Goal: Communication & Community: Answer question/provide support

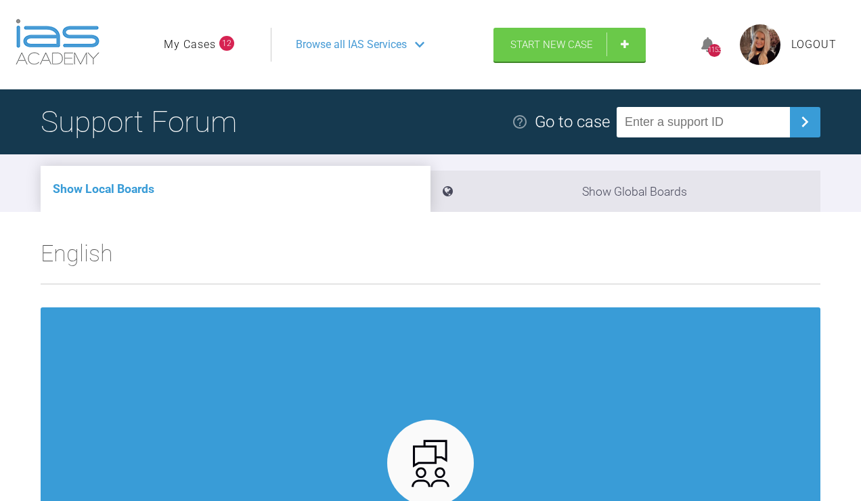
click at [188, 53] on link "My Cases" at bounding box center [190, 45] width 52 height 18
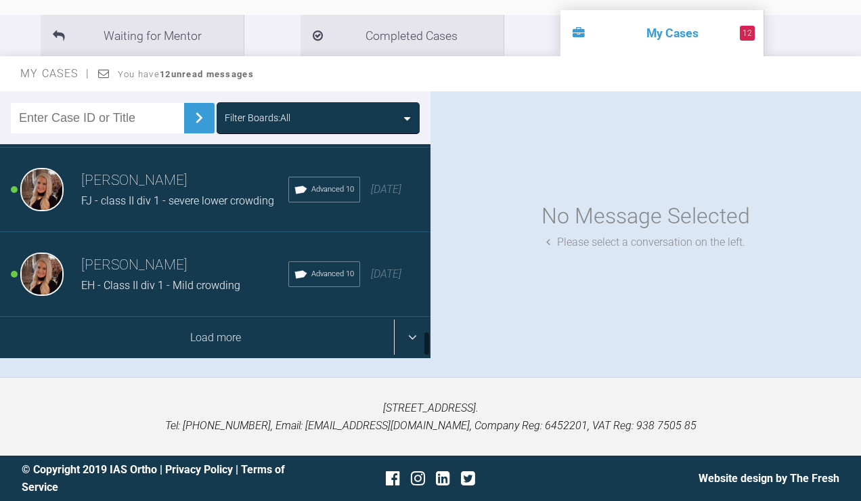
scroll to position [1567, 0]
click at [177, 342] on div "Load more" at bounding box center [215, 338] width 431 height 42
click at [204, 341] on div "Load more" at bounding box center [215, 337] width 431 height 42
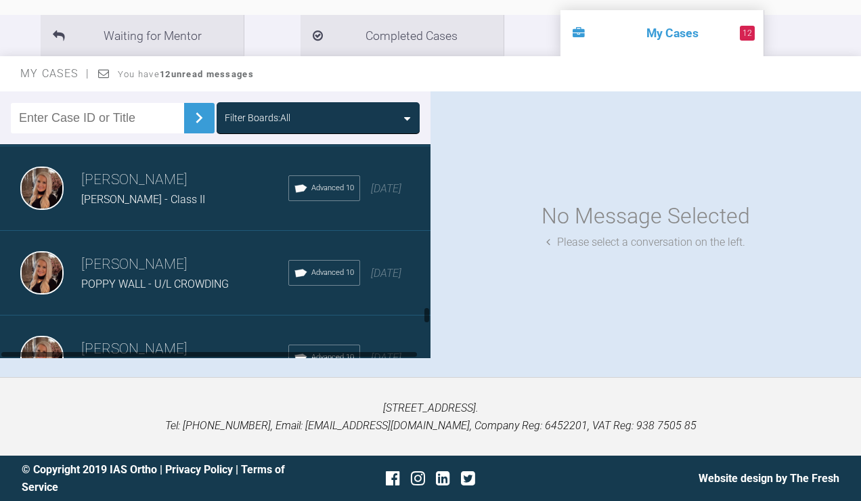
scroll to position [3391, 0]
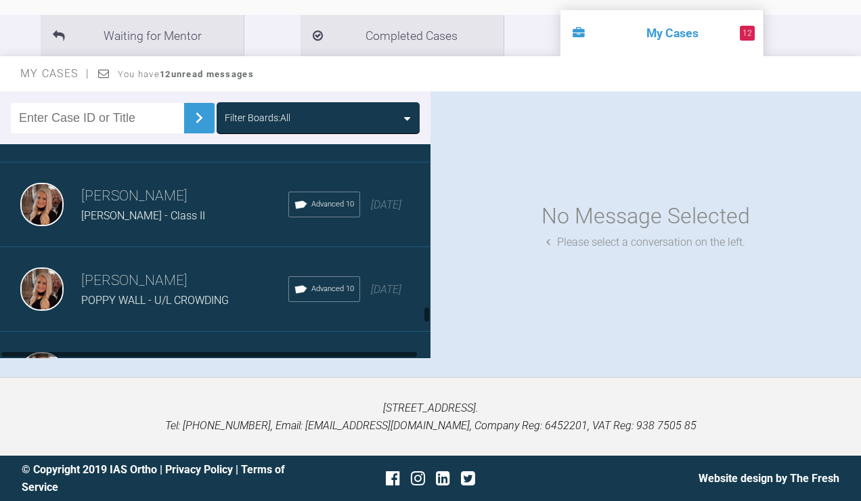
click at [167, 292] on h3 "[PERSON_NAME]" at bounding box center [184, 280] width 207 height 23
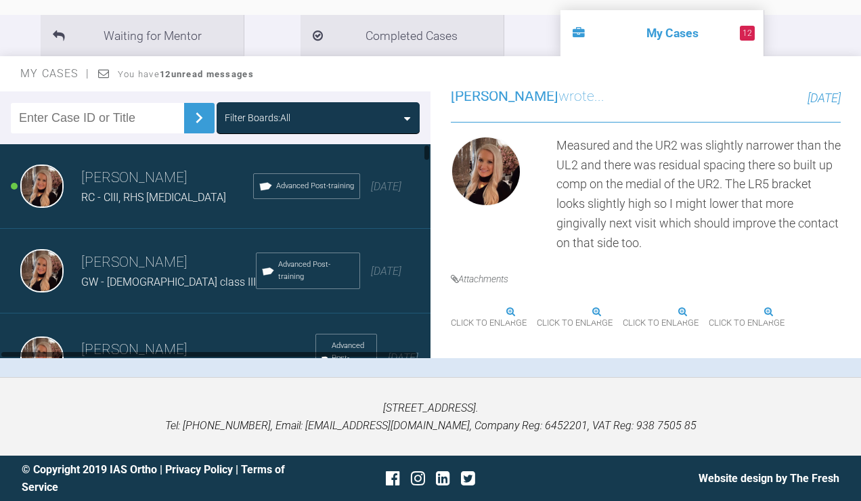
scroll to position [0, 0]
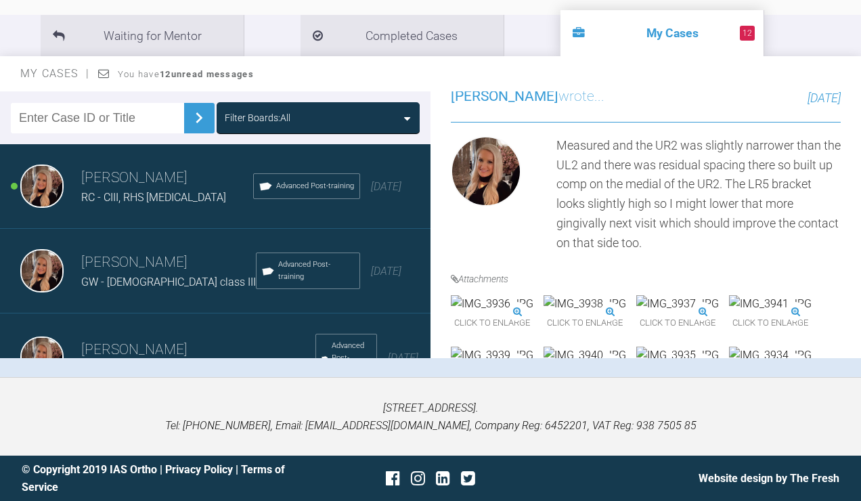
click at [118, 281] on span "GW - [DEMOGRAPHIC_DATA] class III" at bounding box center [168, 282] width 175 height 13
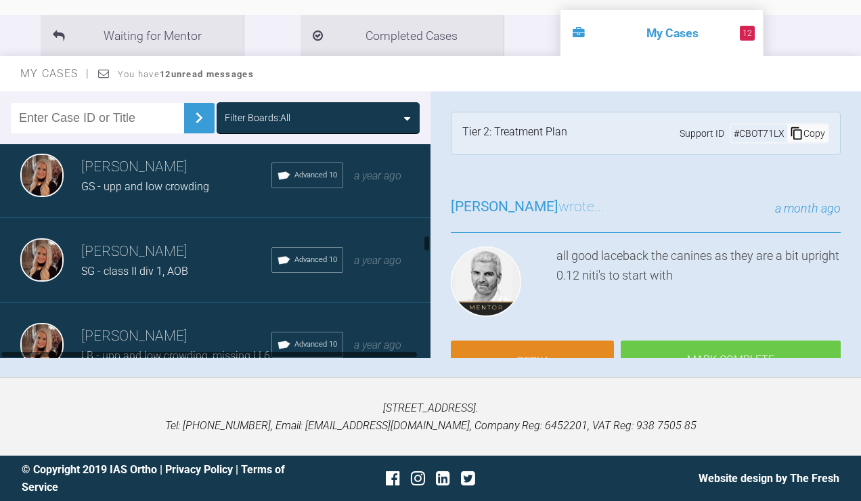
scroll to position [1902, 0]
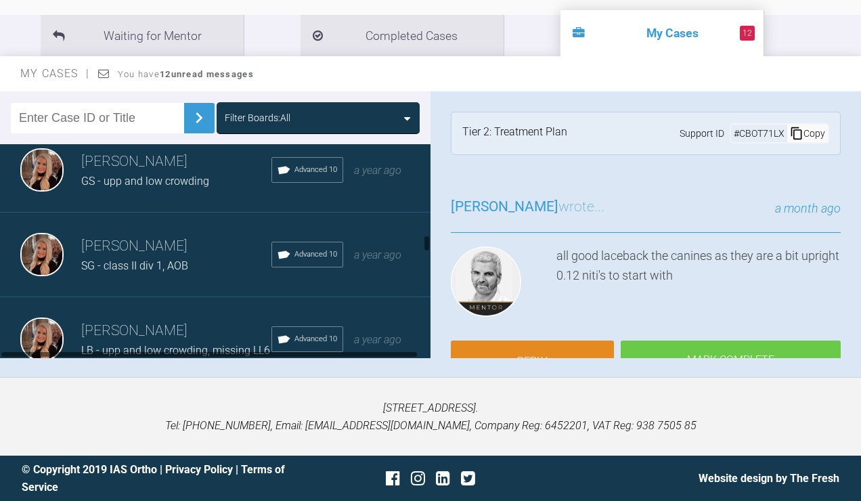
click at [208, 173] on h3 "[PERSON_NAME]" at bounding box center [176, 161] width 190 height 23
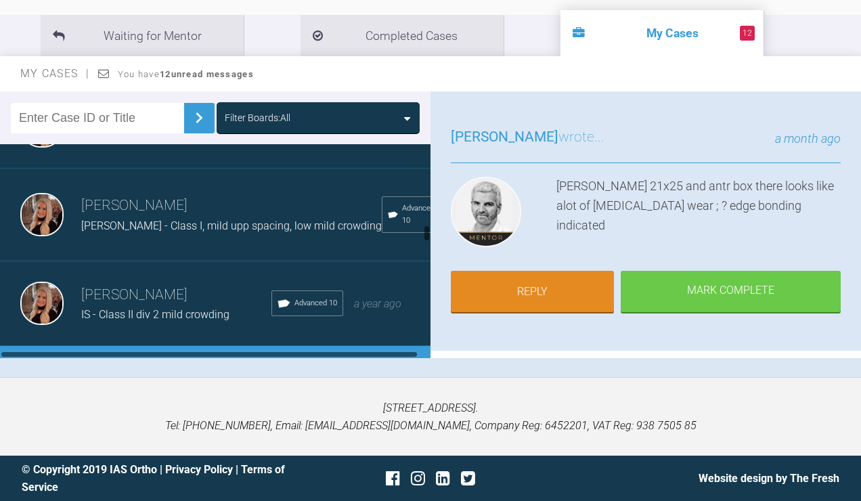
scroll to position [1688, 0]
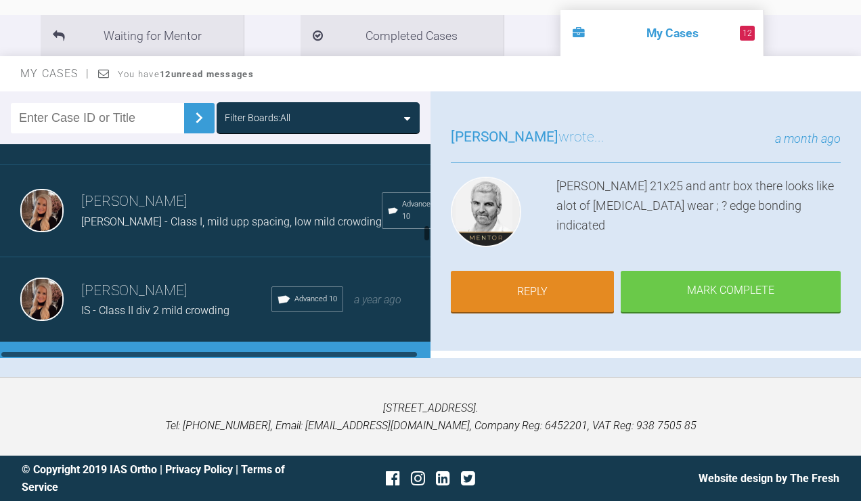
click at [201, 165] on div "[PERSON_NAME] EH - Class II div 1 - Mild crowding Advanced 10 [DATE]" at bounding box center [215, 122] width 431 height 85
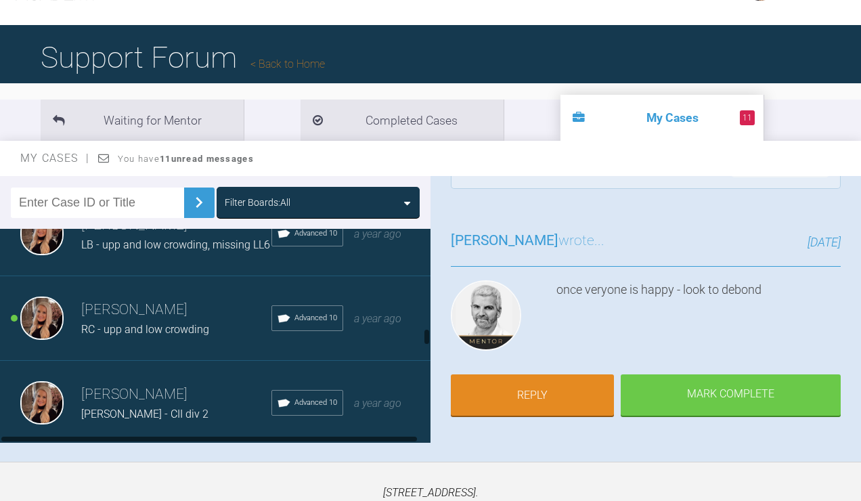
scroll to position [2066, 0]
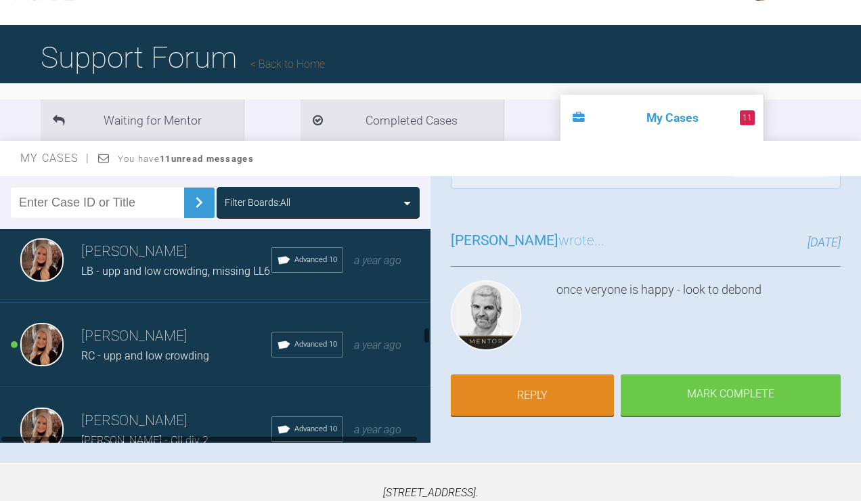
click at [117, 362] on span "RC - upp and low crowding" at bounding box center [145, 355] width 128 height 13
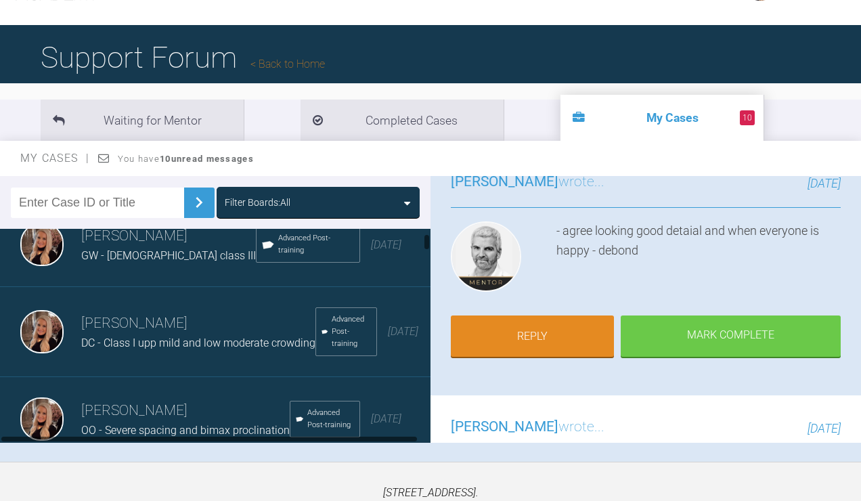
scroll to position [112, 0]
click at [154, 286] on div "[PERSON_NAME] GW - [DEMOGRAPHIC_DATA] class III Advanced Post-training [DATE]" at bounding box center [215, 244] width 431 height 85
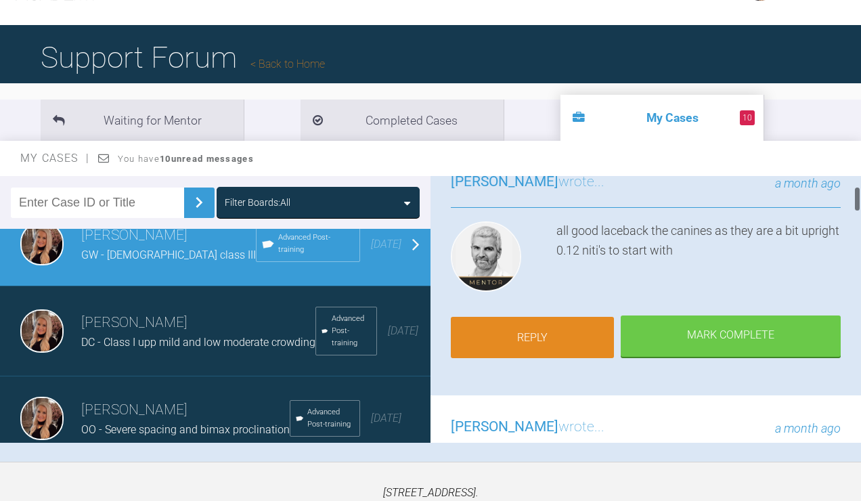
click at [566, 359] on link "Reply" at bounding box center [532, 338] width 163 height 42
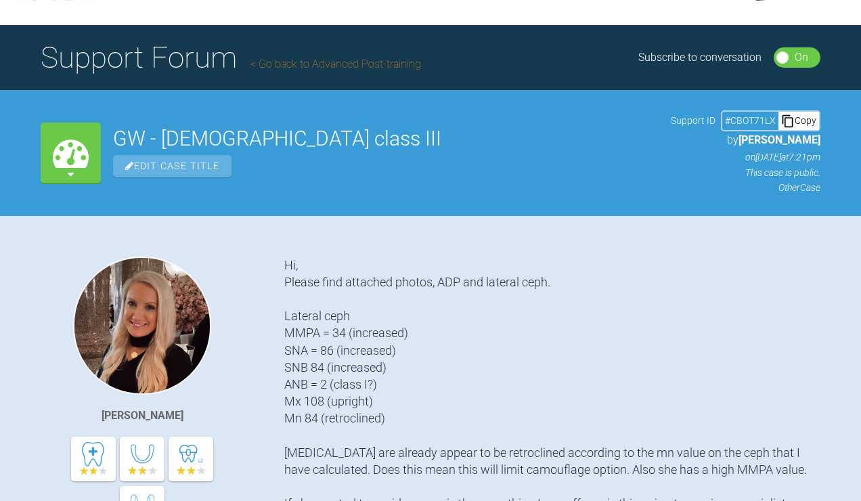
scroll to position [3930, 0]
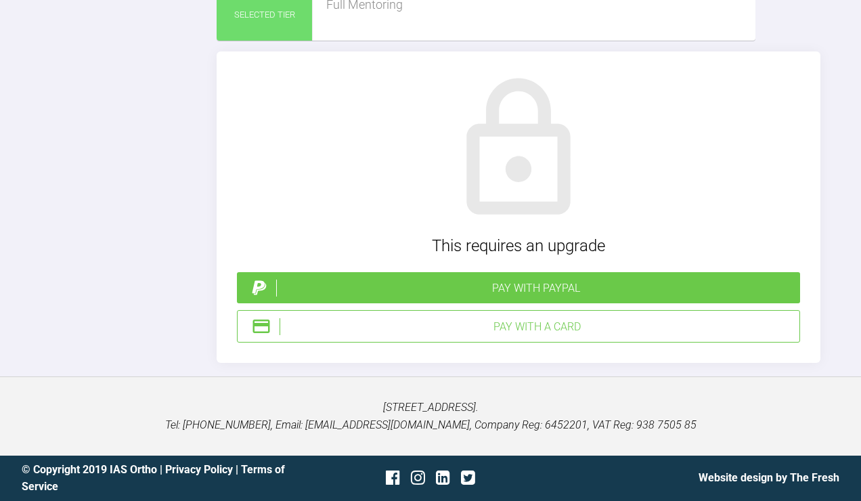
click at [554, 335] on div "Pay with a Card" at bounding box center [537, 327] width 515 height 18
click at [388, 335] on div "Pay with a Card" at bounding box center [537, 327] width 515 height 18
click at [475, 335] on div "Pay with a Card" at bounding box center [537, 327] width 515 height 18
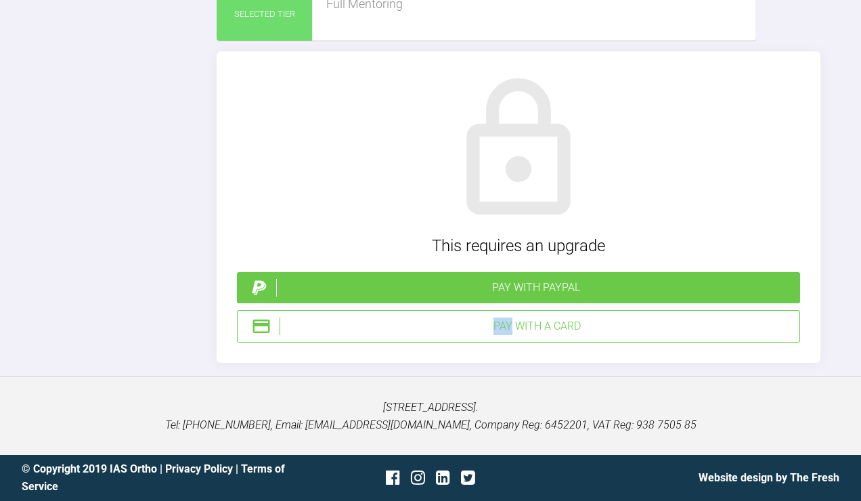
click at [475, 335] on div "Pay with a Card" at bounding box center [537, 327] width 515 height 18
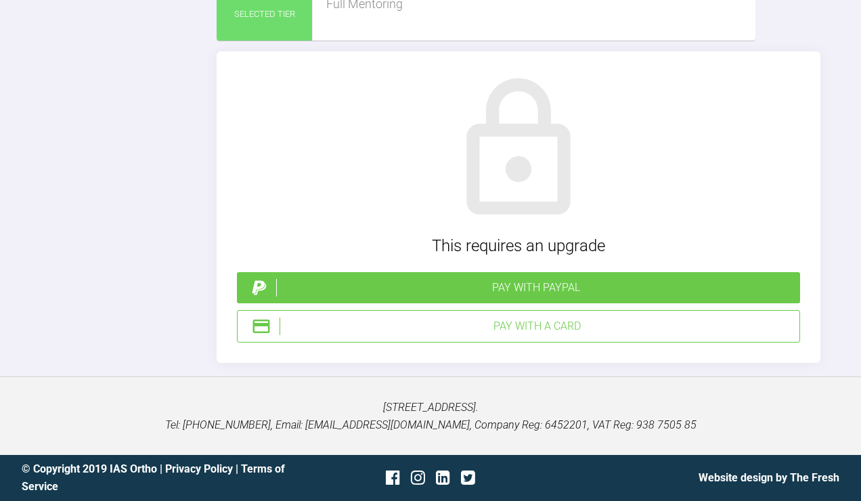
click at [484, 334] on div "Pay with a Card" at bounding box center [537, 327] width 515 height 18
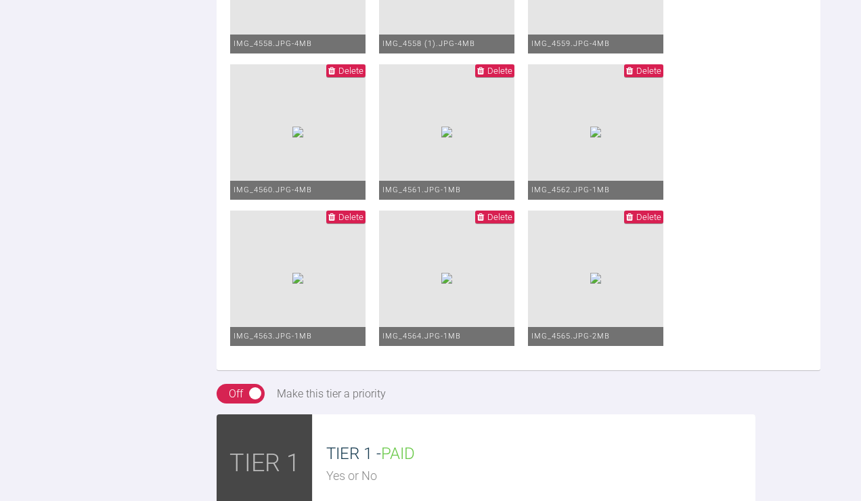
scroll to position [3865, 0]
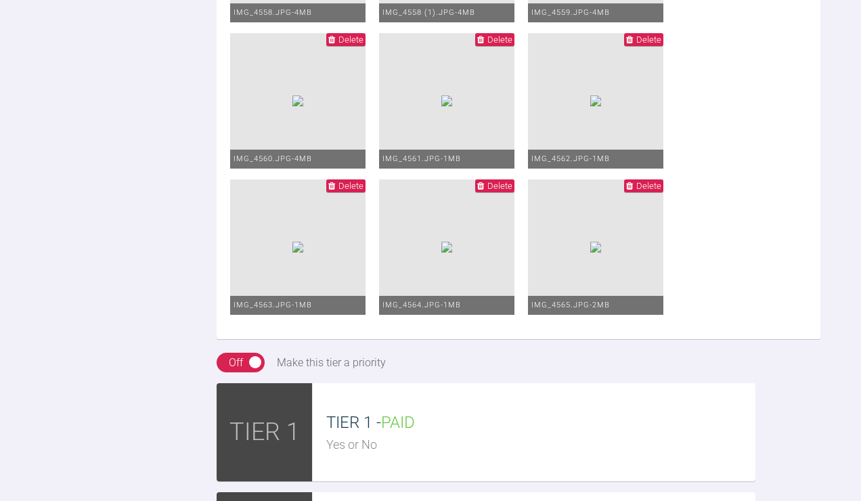
type textarea "h"
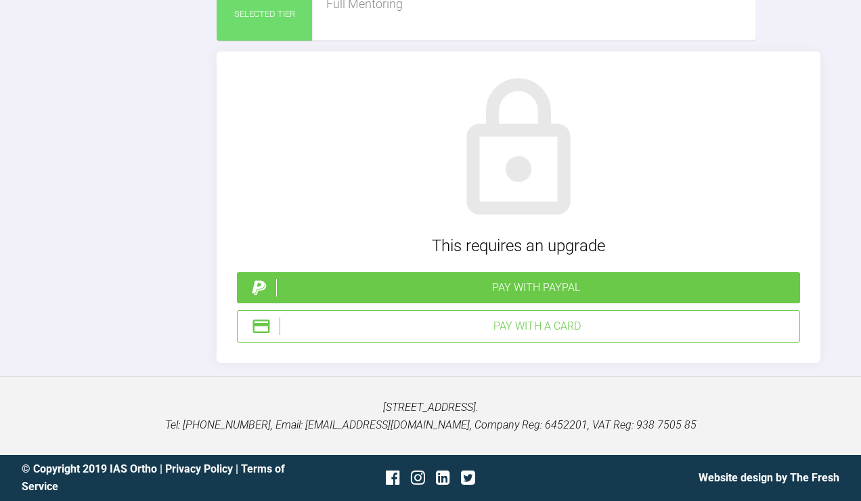
scroll to position [5346, 0]
type textarea "Please find attached bond up pics. All canines lace backed. Upp and low 0.012 n…"
click at [418, 335] on div "Pay with a Card" at bounding box center [537, 327] width 515 height 18
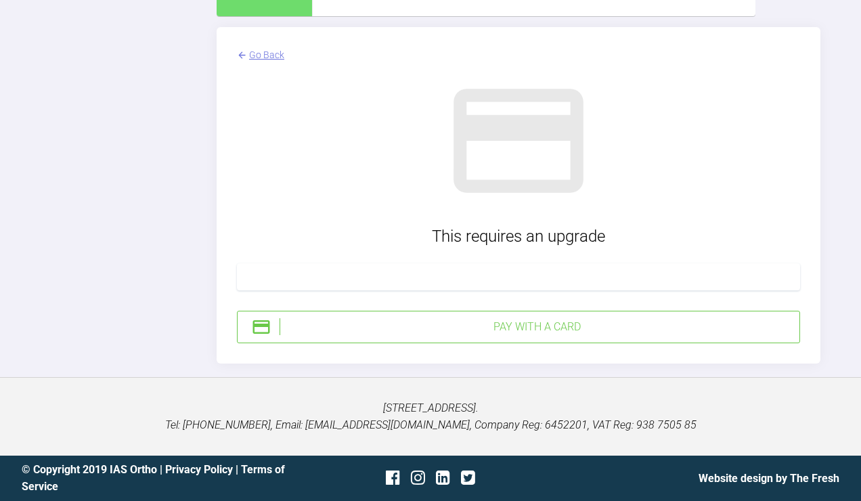
click at [499, 343] on div "Pay with a Card" at bounding box center [518, 327] width 563 height 32
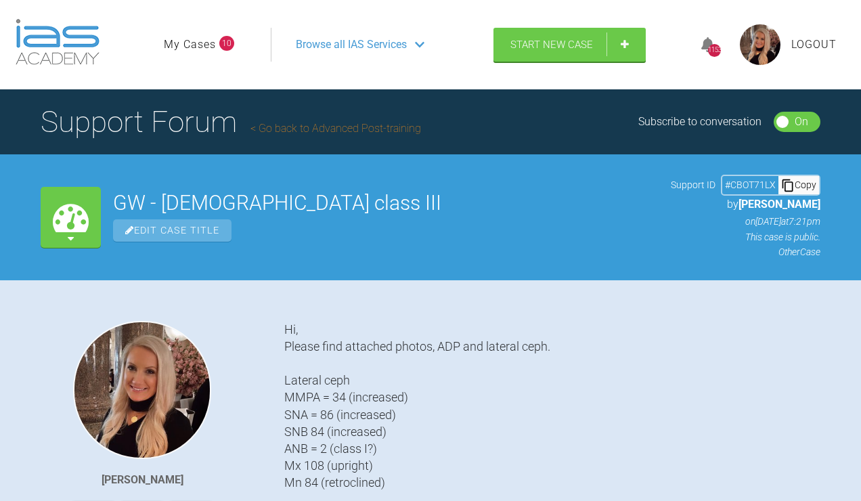
scroll to position [0, 0]
click at [185, 53] on link "My Cases" at bounding box center [190, 45] width 52 height 18
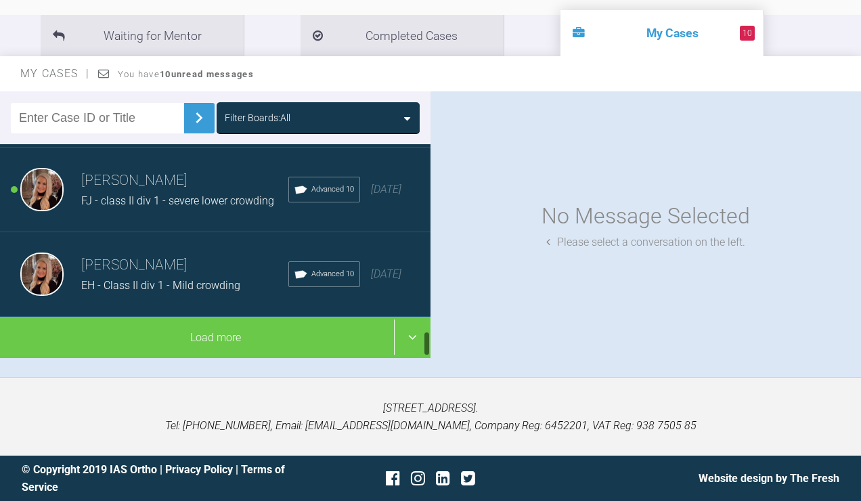
scroll to position [1567, 0]
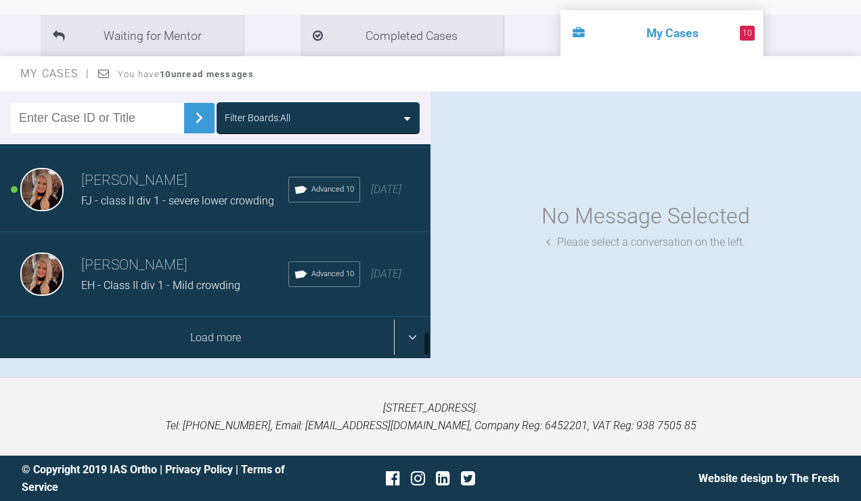
click at [213, 340] on div "Load more" at bounding box center [215, 338] width 431 height 42
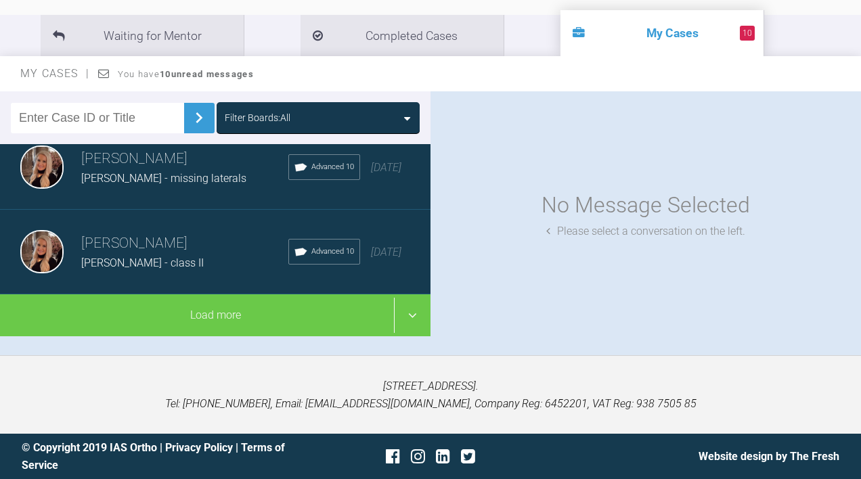
scroll to position [3274, 0]
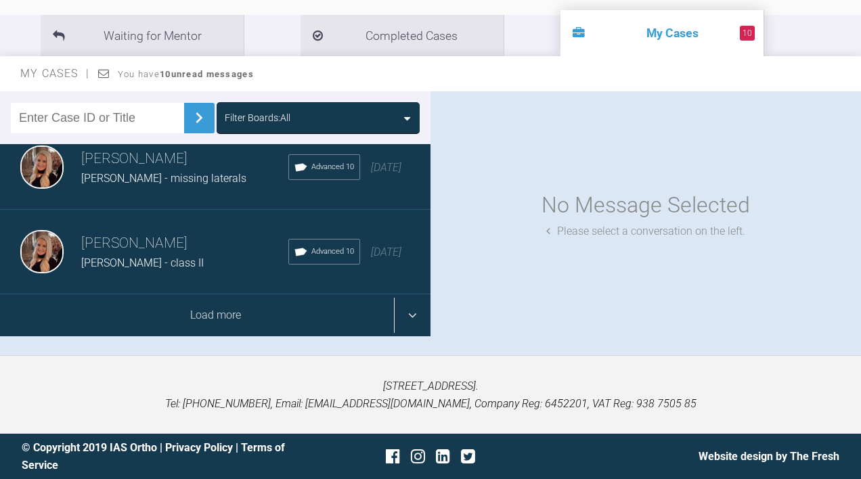
click at [183, 336] on div "Load more" at bounding box center [215, 315] width 431 height 42
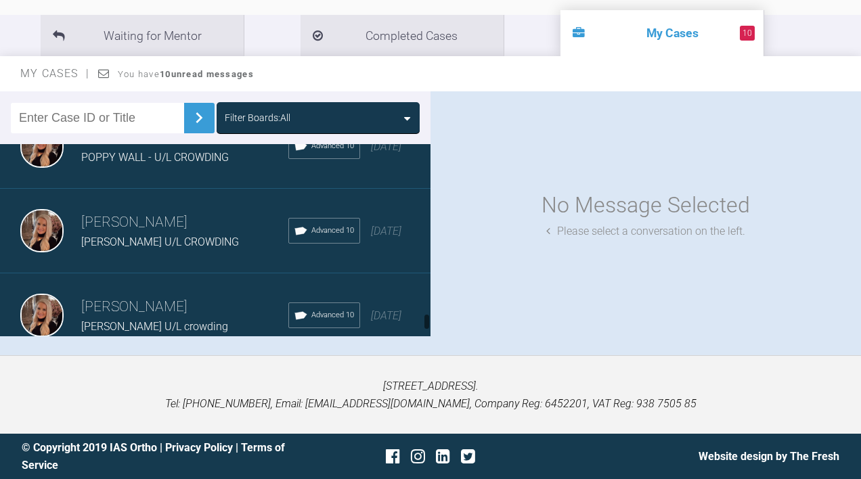
scroll to position [3528, 0]
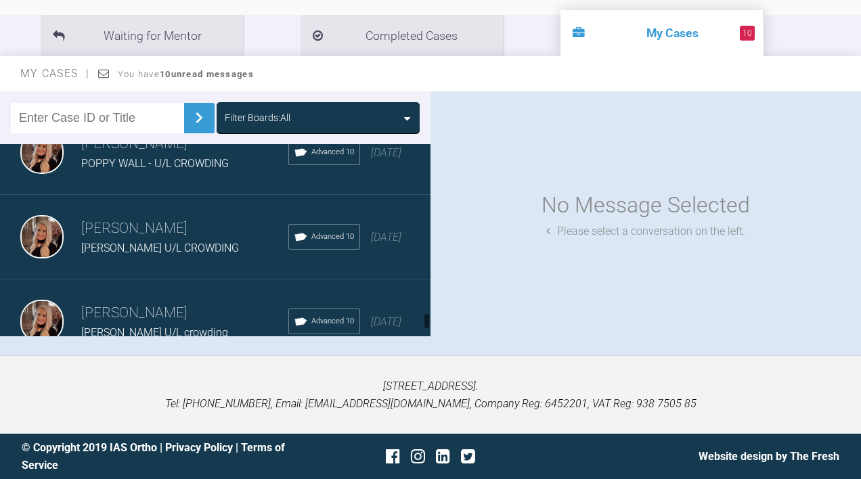
click at [196, 189] on div "[PERSON_NAME] POPPY WALL - U/L CROWDING Advanced 10 [DATE]" at bounding box center [215, 152] width 431 height 85
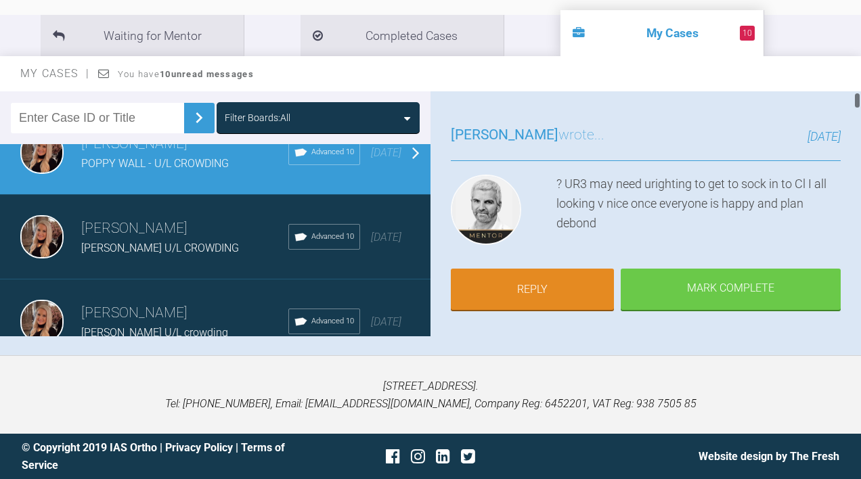
scroll to position [80, 0]
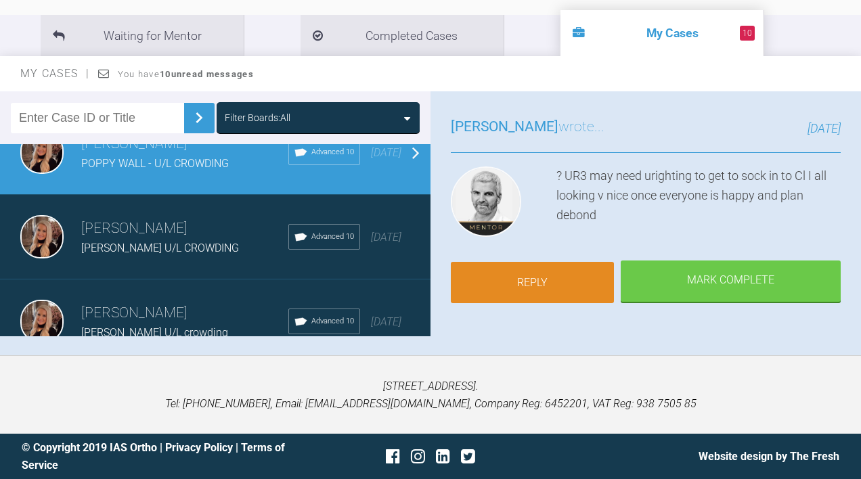
click at [558, 262] on link "Reply" at bounding box center [532, 283] width 163 height 42
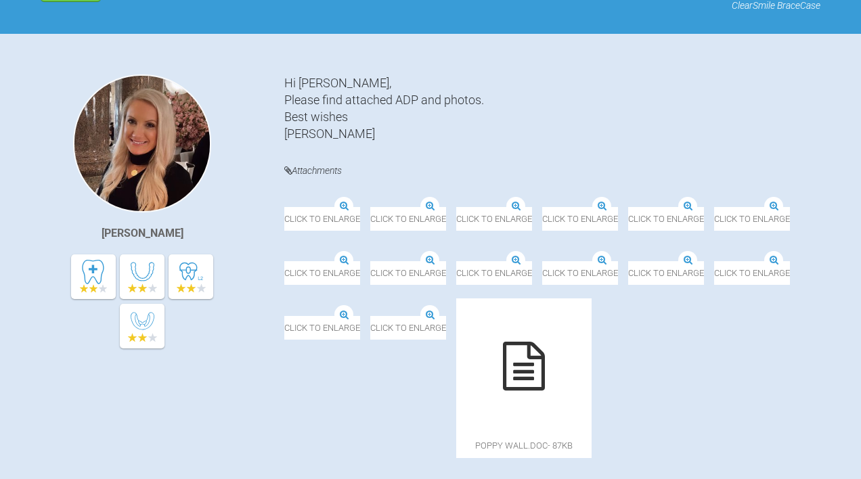
scroll to position [19877, 0]
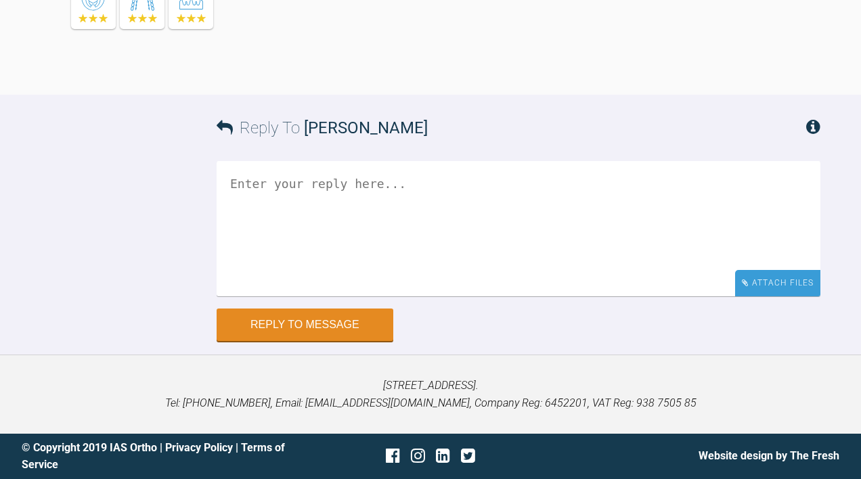
click at [783, 280] on div "Attach Files" at bounding box center [777, 283] width 85 height 26
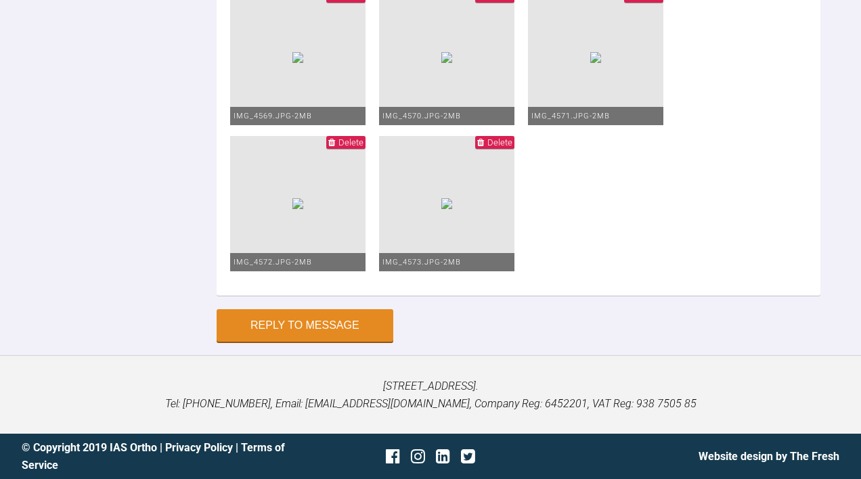
scroll to position [20018, 0]
type textarea "Please find attached latest photos upp and low 19x25 niti DO you think I should…"
click at [334, 328] on button "Reply to Message" at bounding box center [305, 327] width 177 height 32
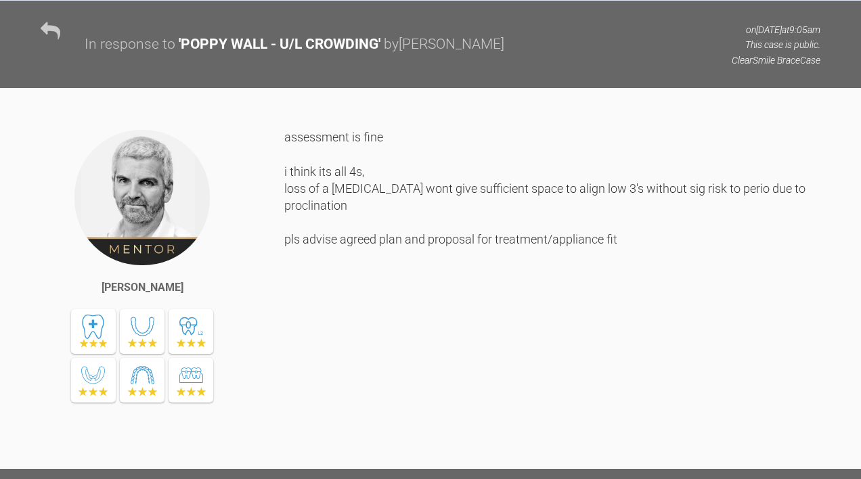
scroll to position [0, 0]
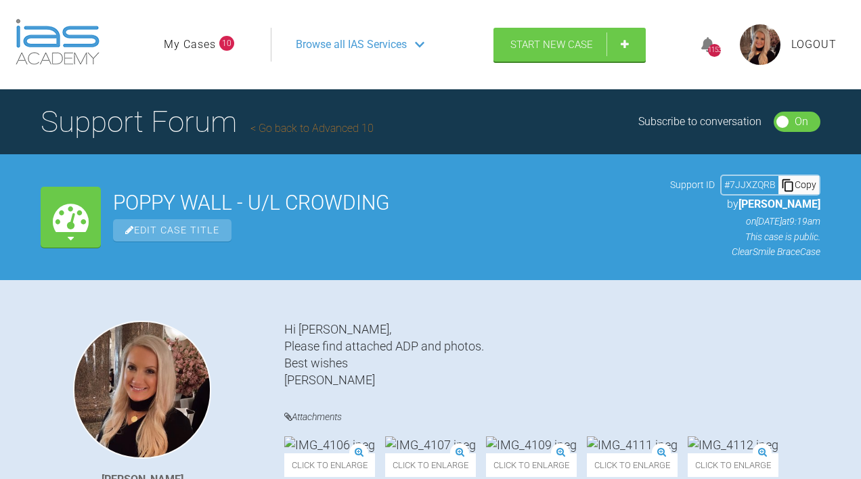
click at [188, 53] on link "My Cases" at bounding box center [190, 45] width 52 height 18
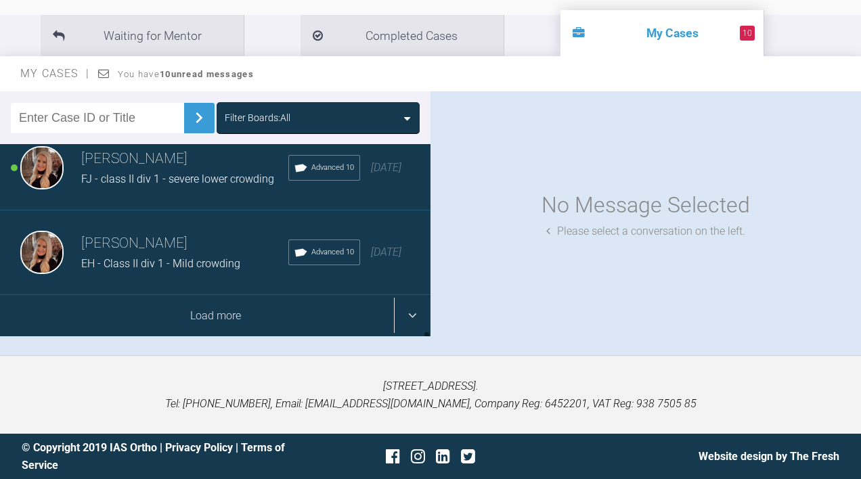
scroll to position [246, 0]
click at [192, 311] on div "Load more" at bounding box center [215, 316] width 431 height 42
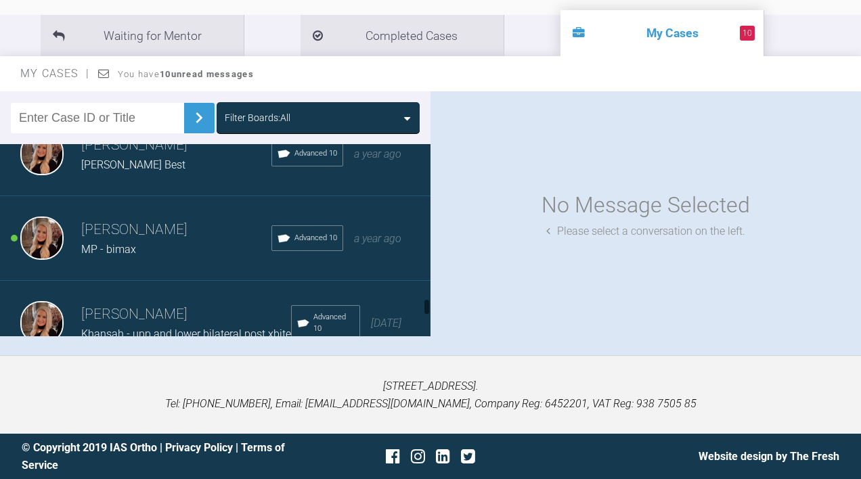
scroll to position [2600, 0]
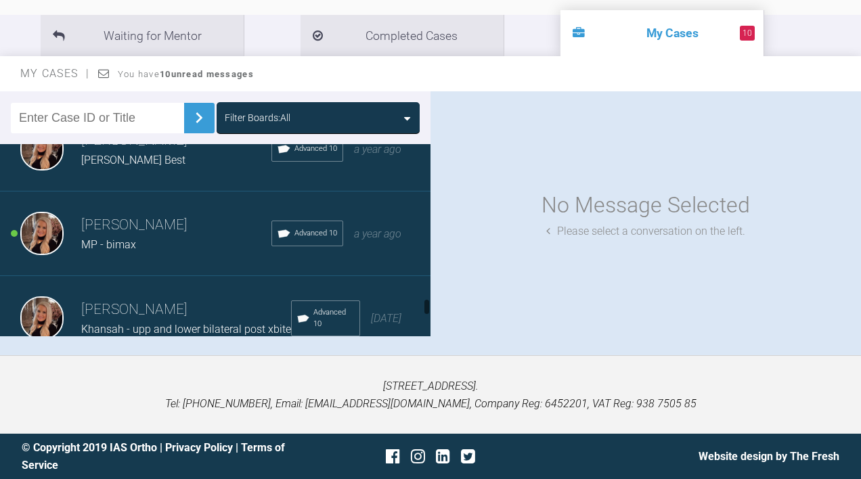
click at [182, 152] on h3 "[PERSON_NAME]" at bounding box center [176, 140] width 190 height 23
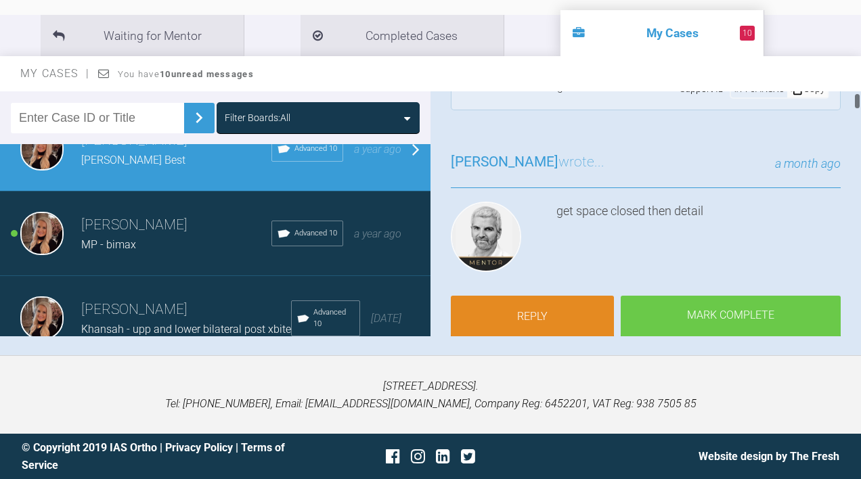
scroll to position [53, 0]
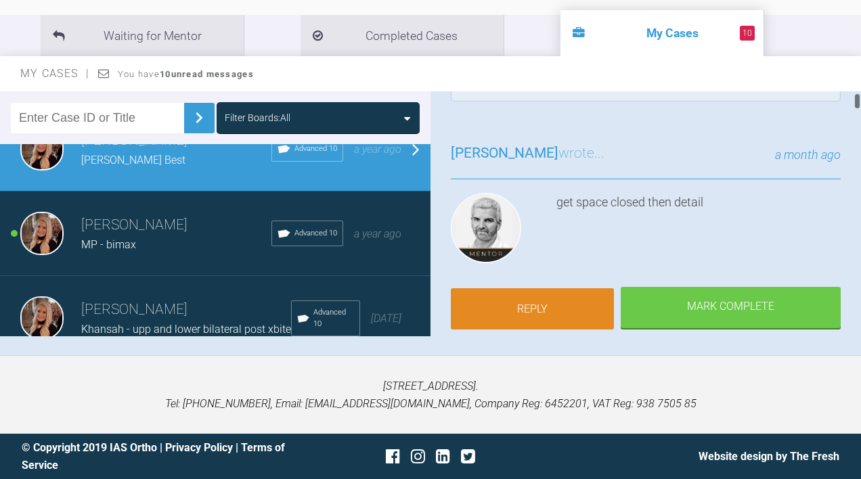
click at [561, 289] on link "Reply" at bounding box center [532, 309] width 163 height 42
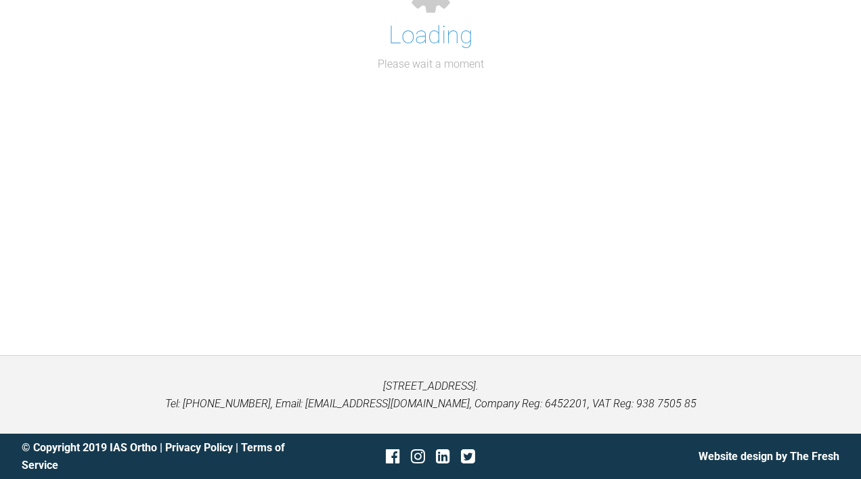
scroll to position [15043, 0]
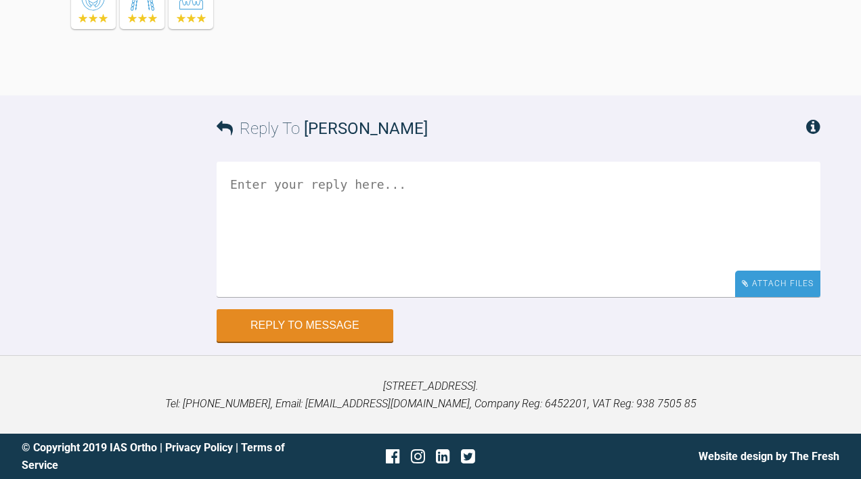
click at [788, 278] on div "Attach Files" at bounding box center [777, 284] width 85 height 26
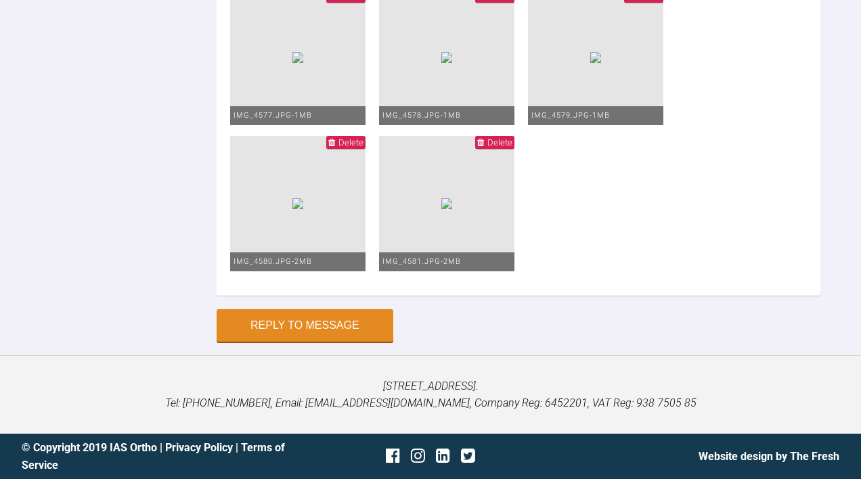
scroll to position [14969, 0]
type textarea "upp and low 19x25 pc 6-6"
click at [330, 331] on button "Reply to Message" at bounding box center [305, 327] width 177 height 32
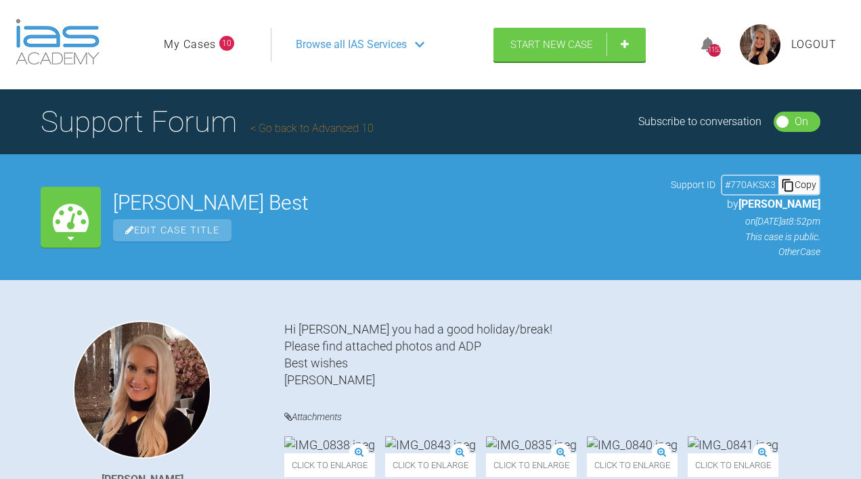
scroll to position [0, 0]
click at [183, 53] on link "My Cases" at bounding box center [190, 45] width 52 height 18
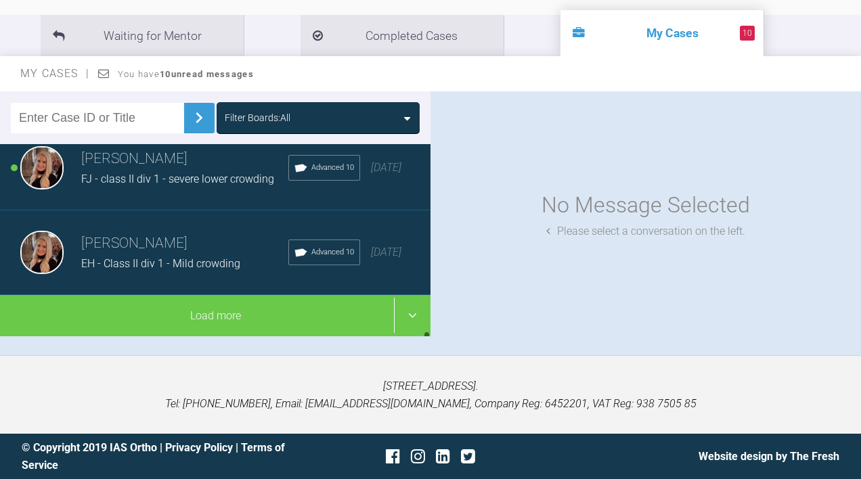
scroll to position [1567, 0]
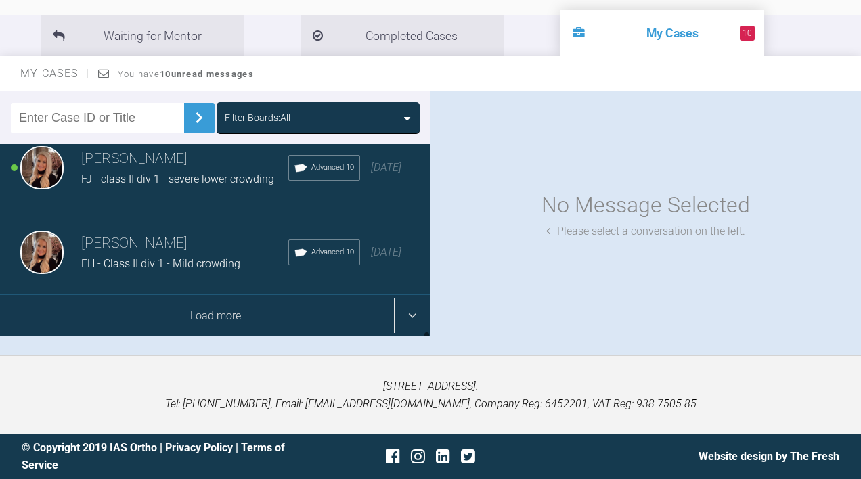
click at [190, 337] on div "Load more" at bounding box center [215, 316] width 431 height 42
click at [151, 336] on div "Load more" at bounding box center [215, 315] width 431 height 42
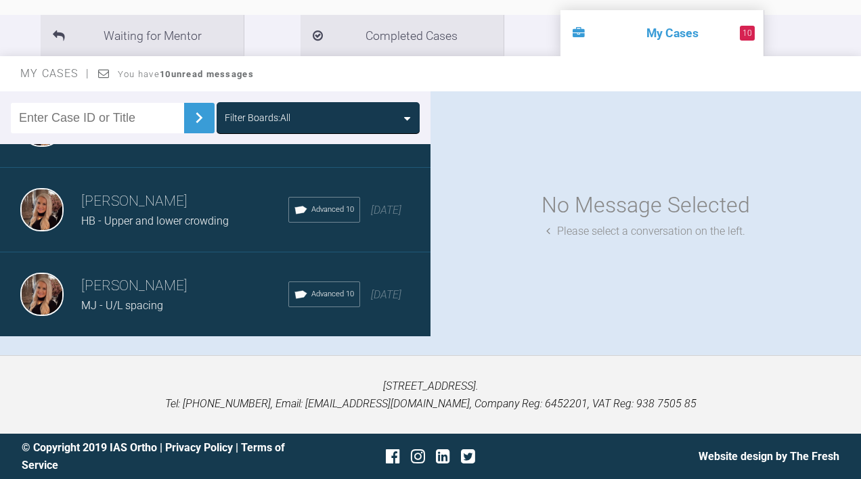
scroll to position [4063, 0]
click at [184, 142] on span "[PERSON_NAME] - U/L crowding" at bounding box center [157, 135] width 153 height 13
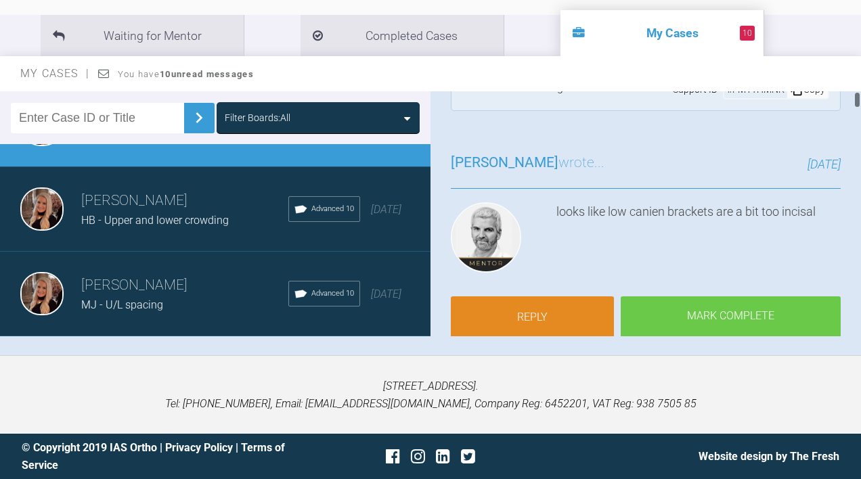
scroll to position [46, 0]
click at [527, 338] on link "Reply" at bounding box center [532, 317] width 163 height 42
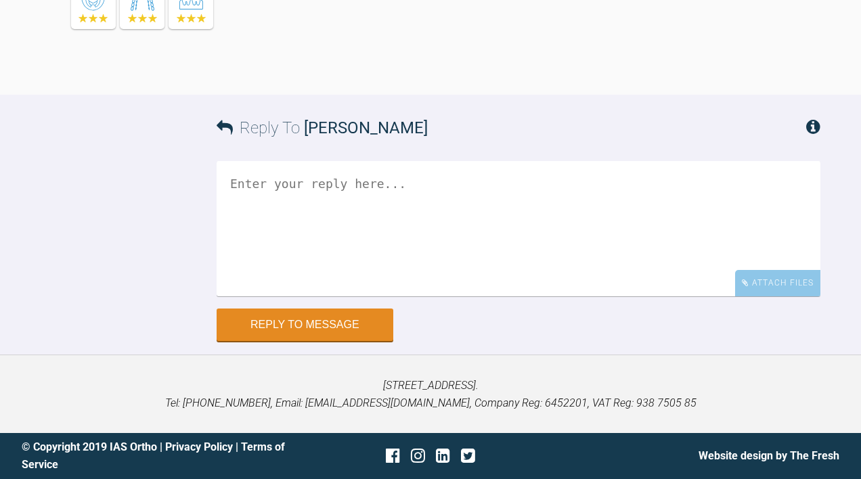
scroll to position [34573, 0]
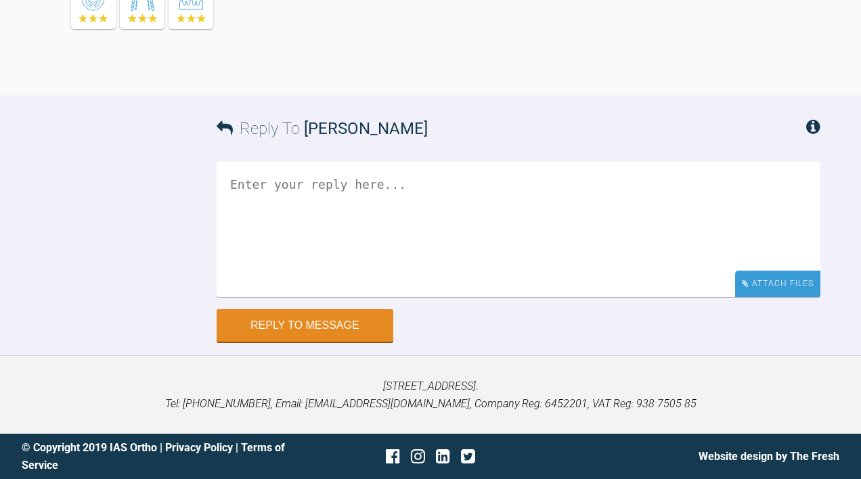
click at [747, 297] on div "Attach Files" at bounding box center [777, 284] width 85 height 26
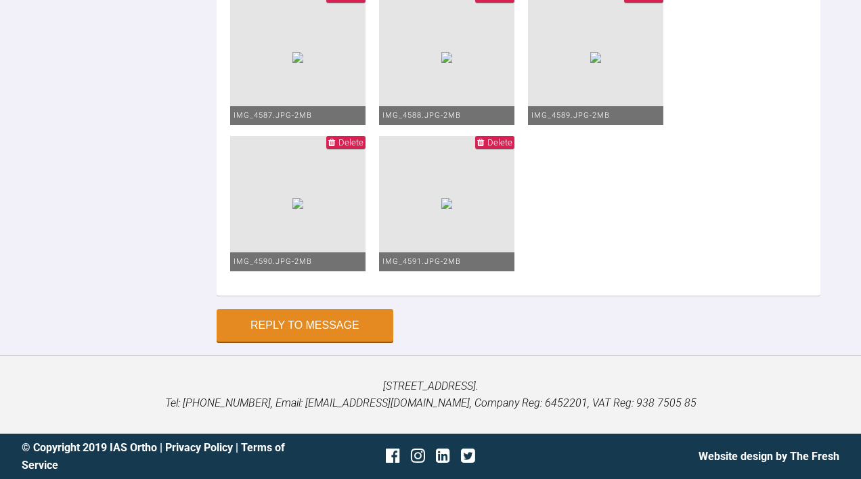
type textarea "upper and low 19x25 niti repositioned LR3 and LL3"
click at [313, 330] on button "Reply to Message" at bounding box center [305, 327] width 177 height 32
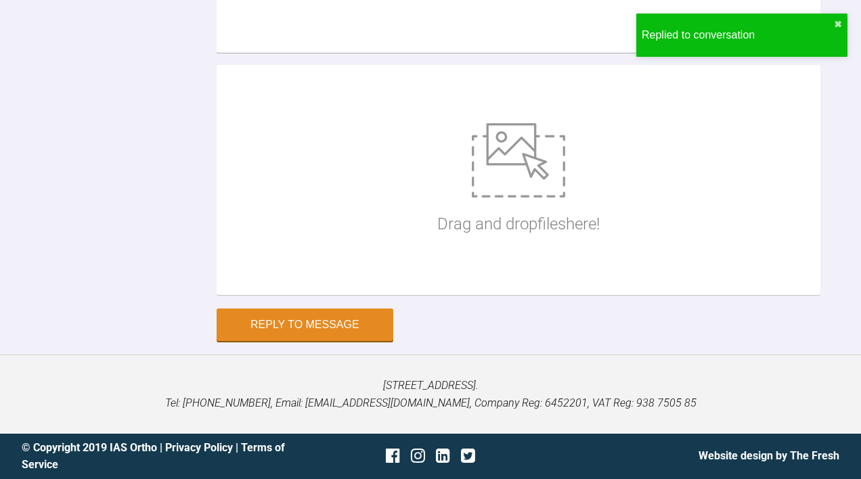
scroll to position [34903, 0]
